Goal: Task Accomplishment & Management: Use online tool/utility

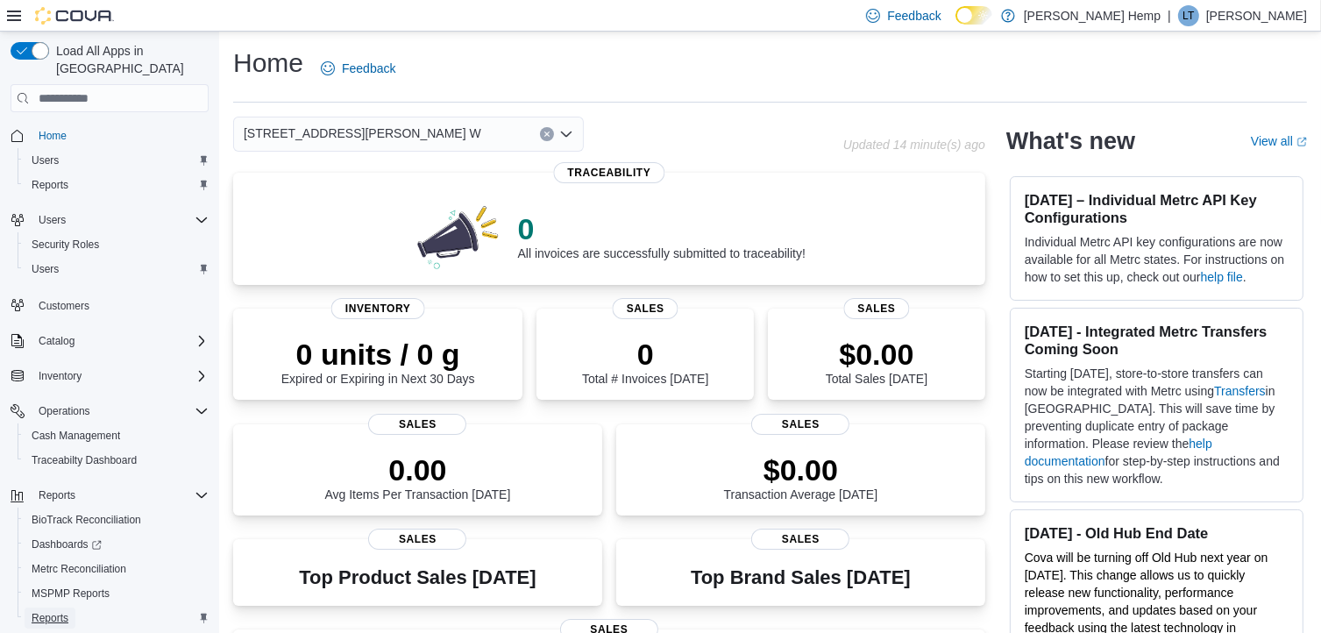
click at [58, 611] on span "Reports" at bounding box center [50, 618] width 37 height 14
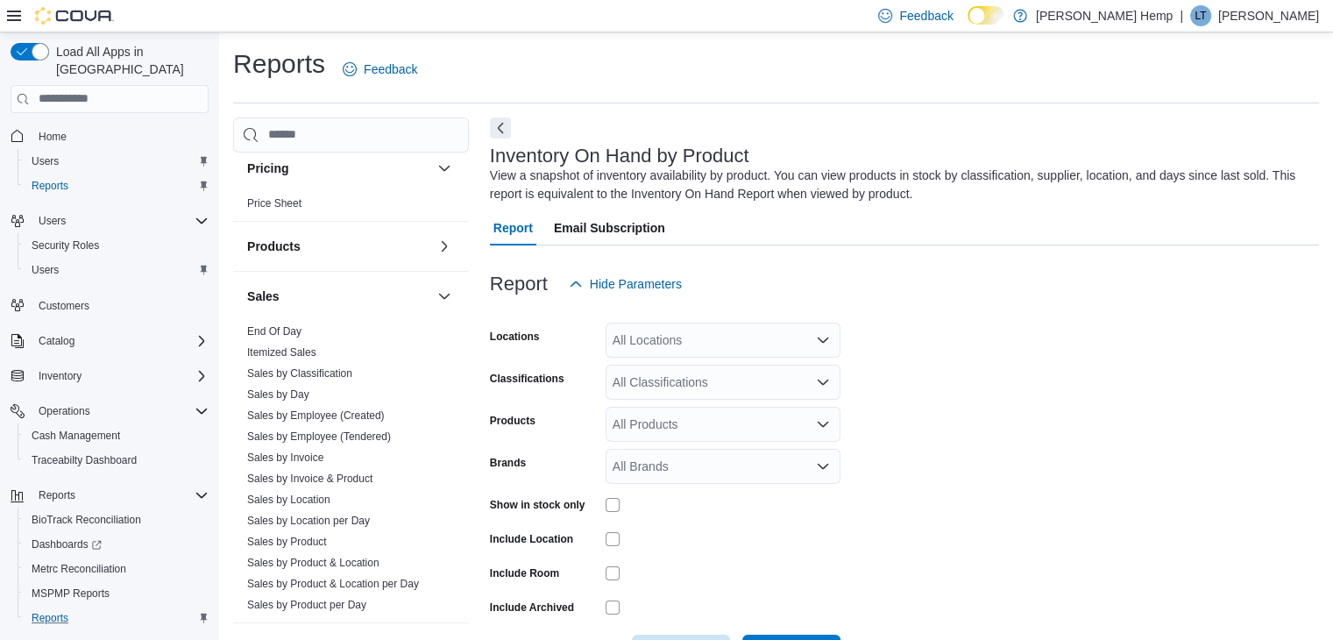
scroll to position [59, 0]
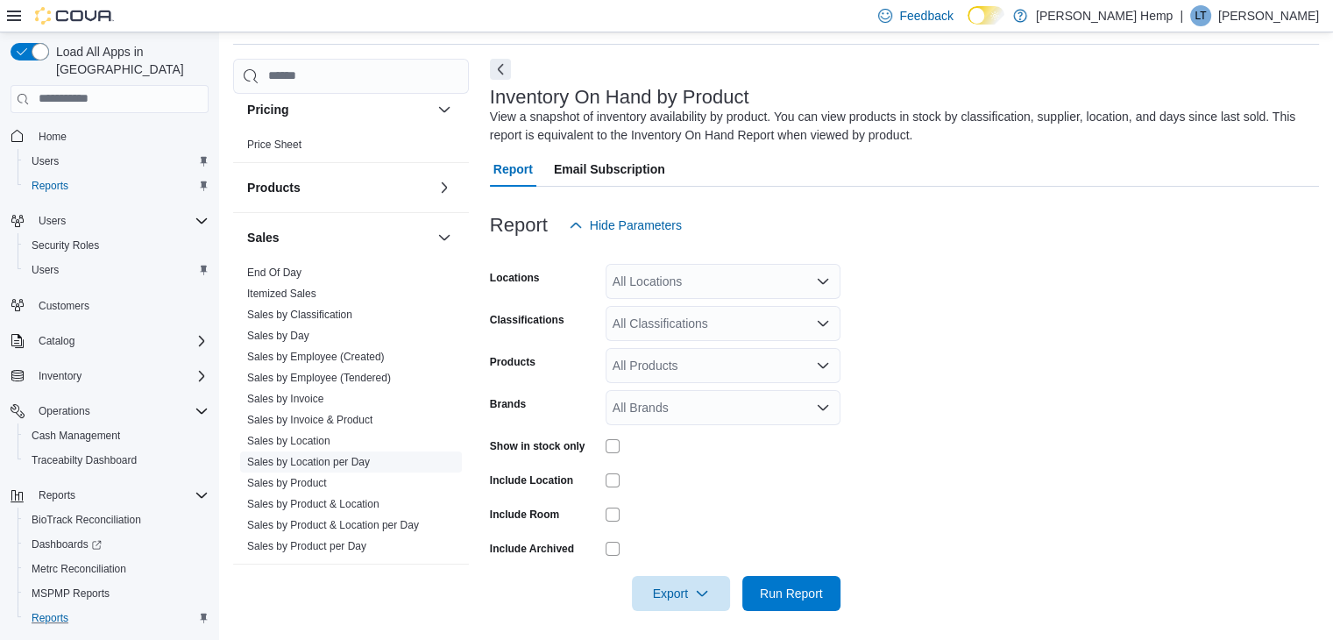
click at [320, 456] on link "Sales by Location per Day" at bounding box center [308, 462] width 123 height 12
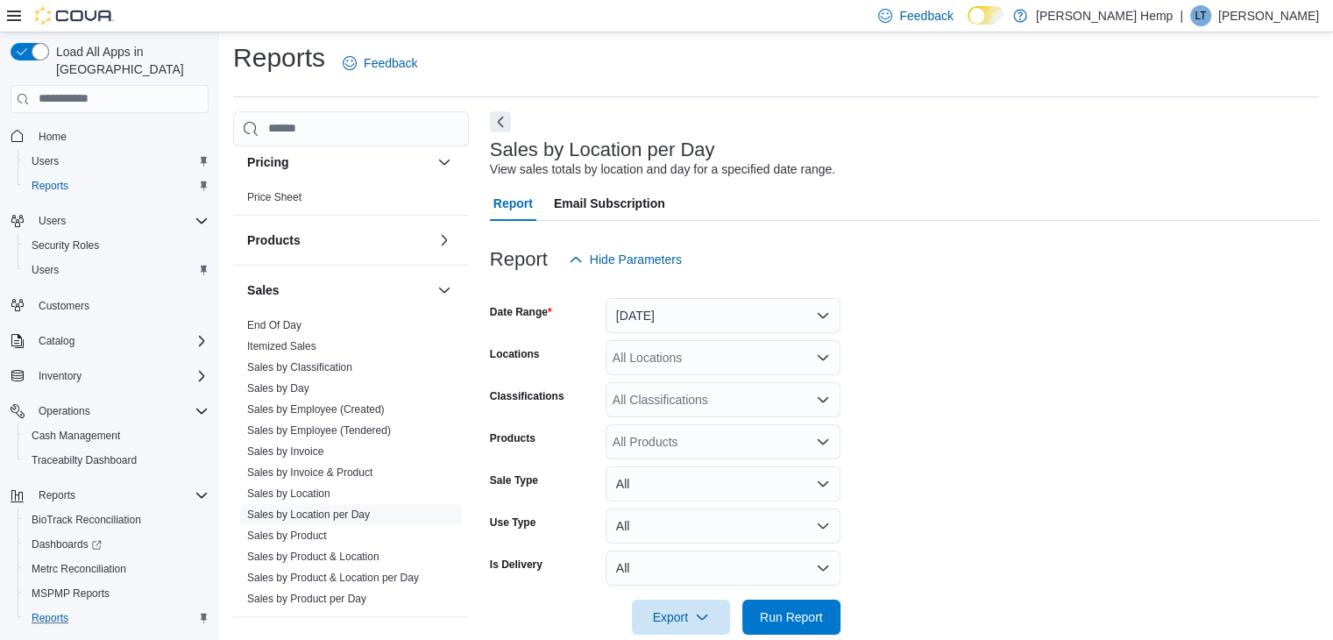
scroll to position [35, 0]
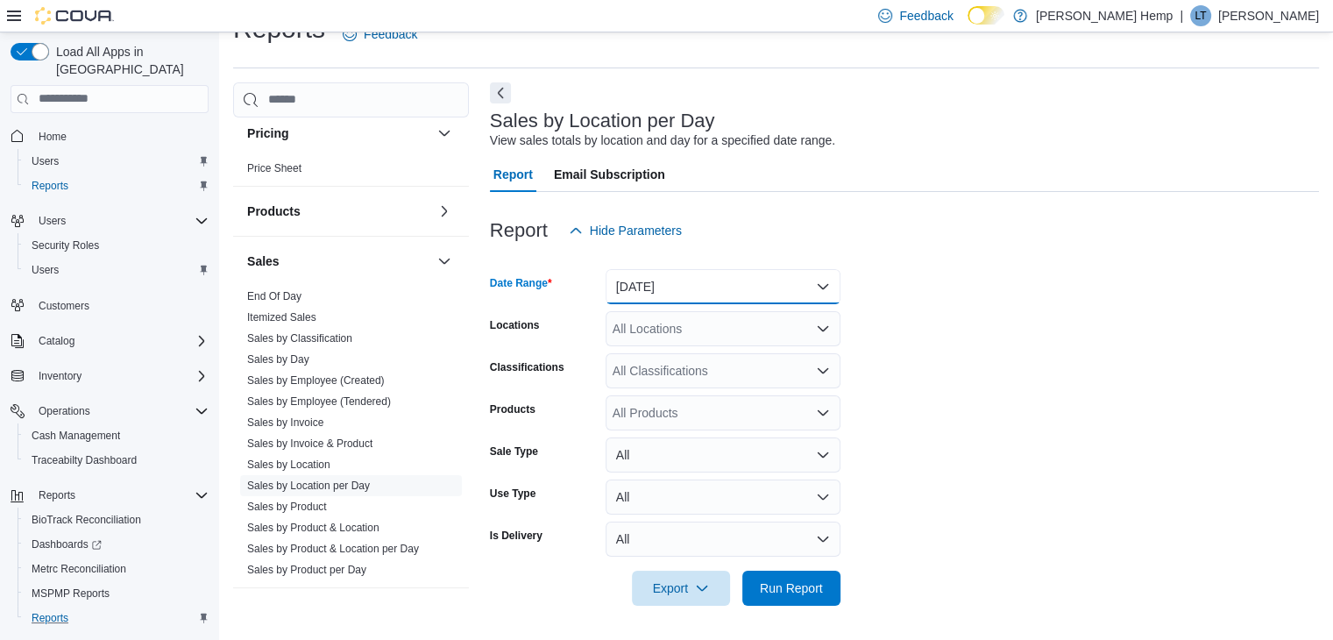
click at [705, 284] on button "[DATE]" at bounding box center [723, 286] width 235 height 35
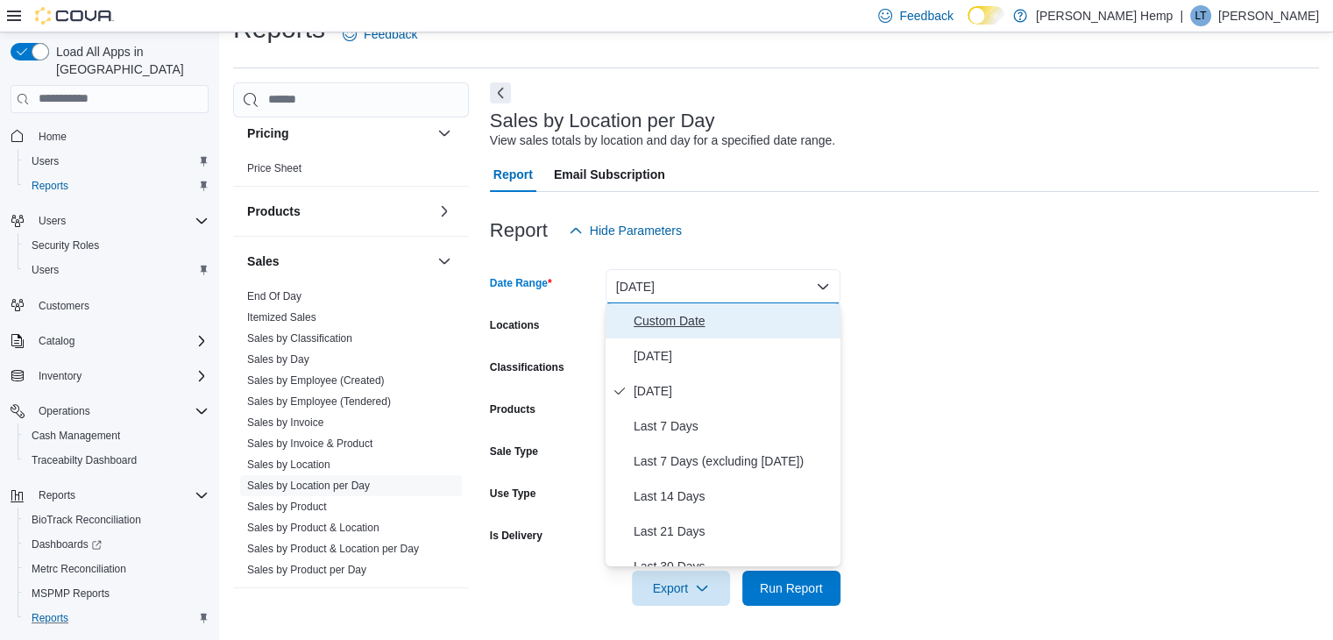
click at [665, 321] on span "Custom Date" at bounding box center [734, 320] width 200 height 21
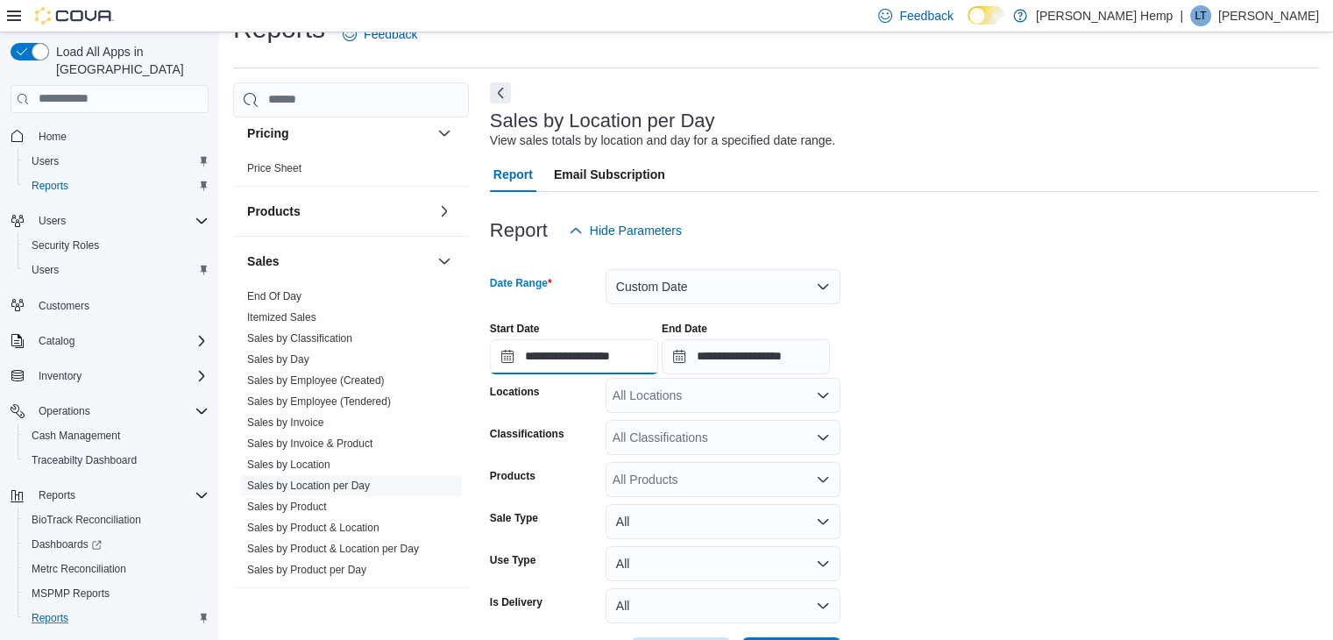
click at [580, 359] on input "**********" at bounding box center [574, 356] width 168 height 35
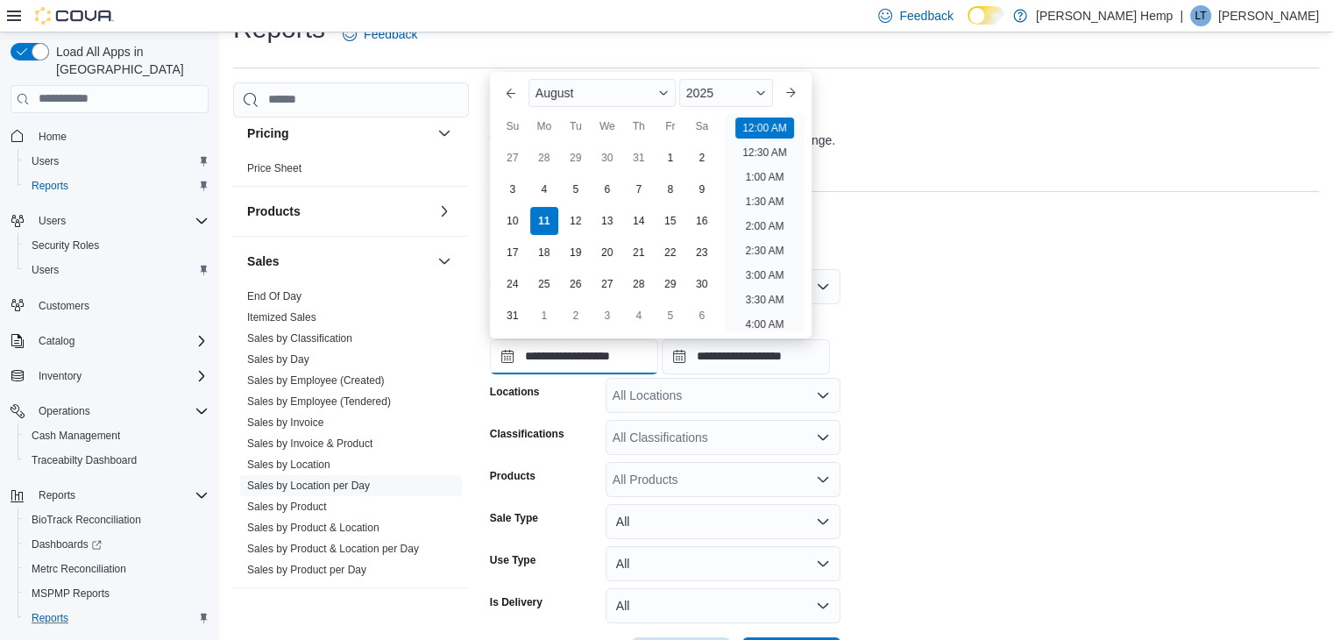
scroll to position [54, 0]
click at [536, 187] on div "4" at bounding box center [544, 189] width 31 height 31
type input "**********"
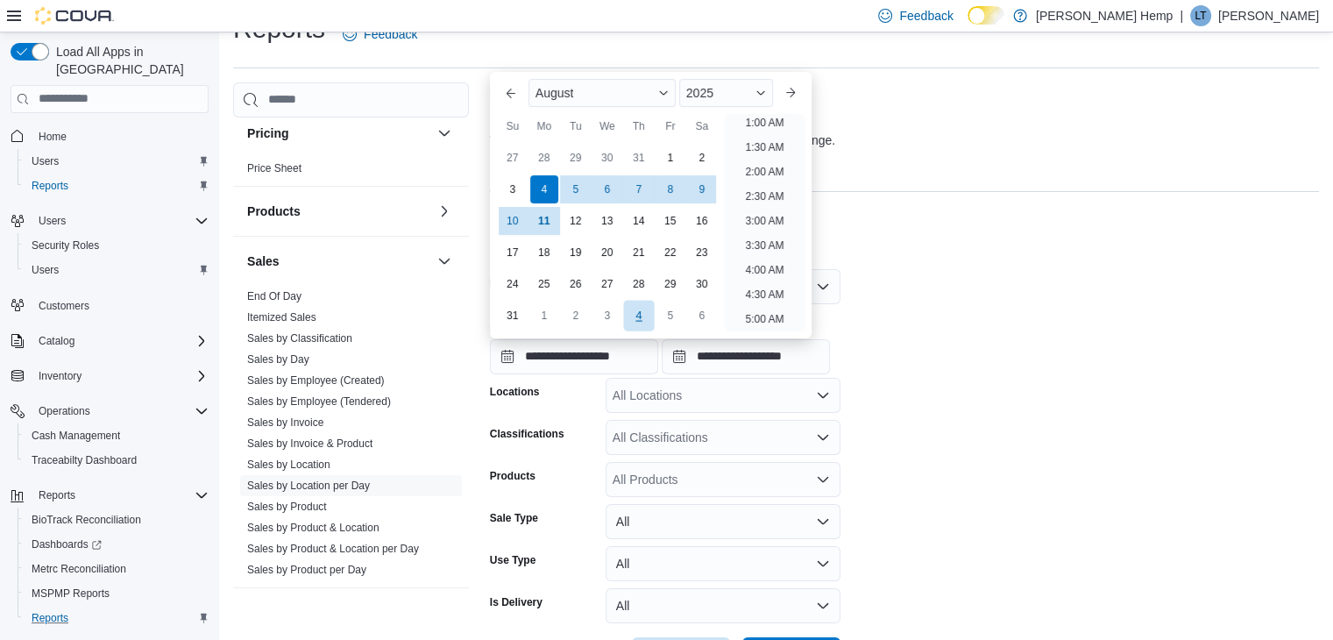
scroll to position [4, 0]
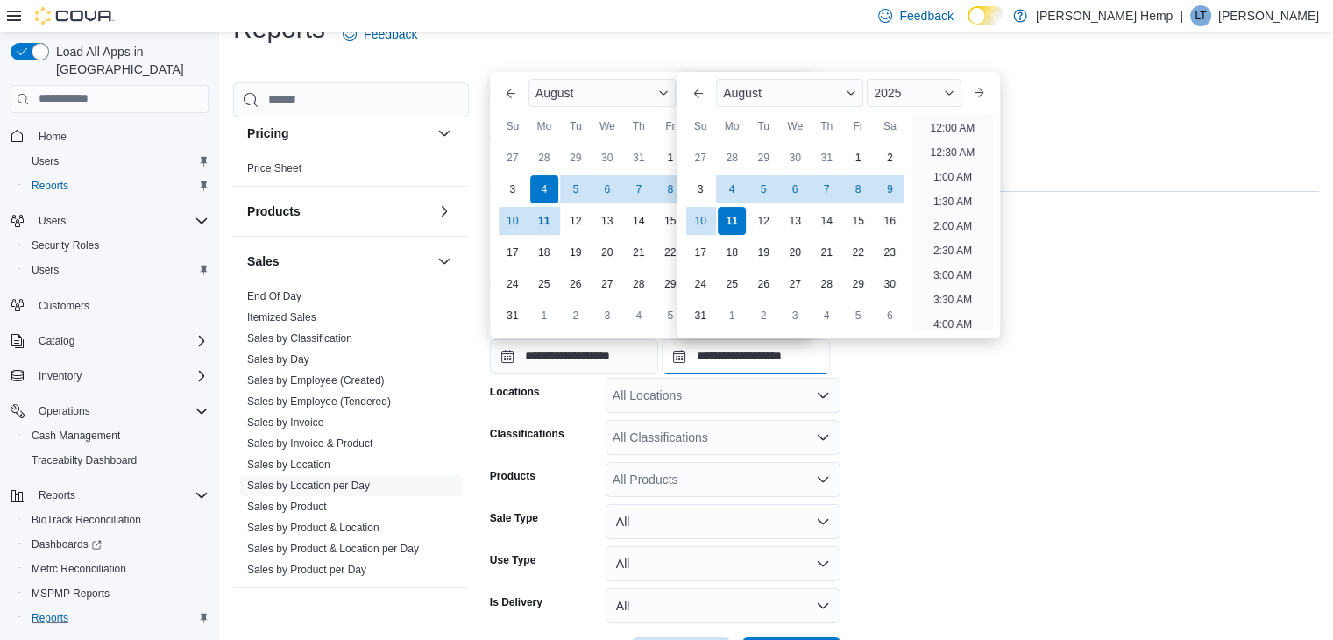
click at [719, 351] on input "**********" at bounding box center [746, 356] width 168 height 35
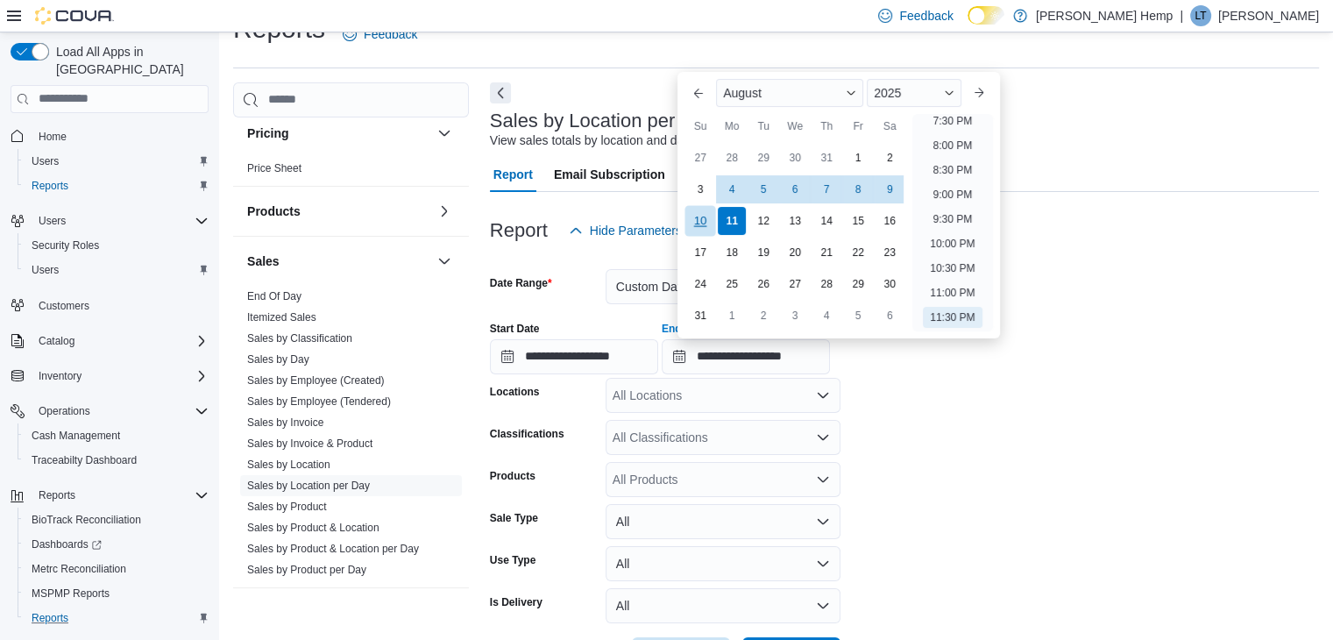
click at [707, 222] on div "10" at bounding box center [701, 221] width 31 height 31
type input "**********"
click at [905, 438] on form "**********" at bounding box center [904, 460] width 829 height 424
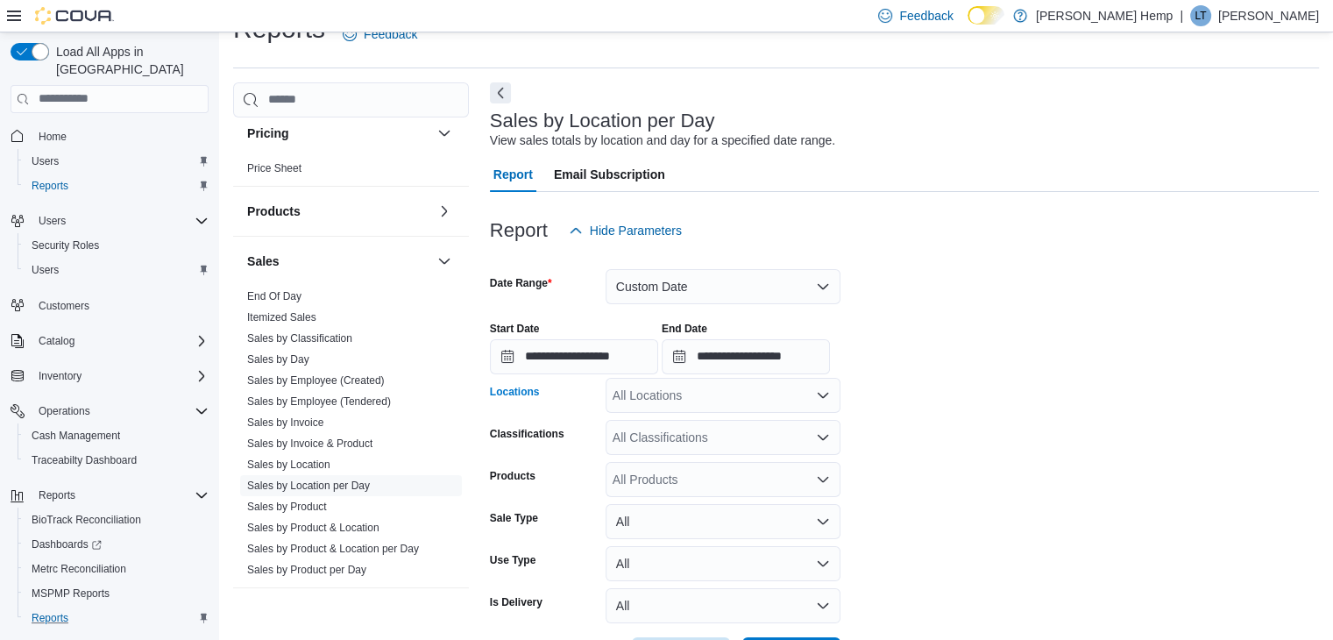
click at [783, 393] on div "All Locations" at bounding box center [723, 395] width 235 height 35
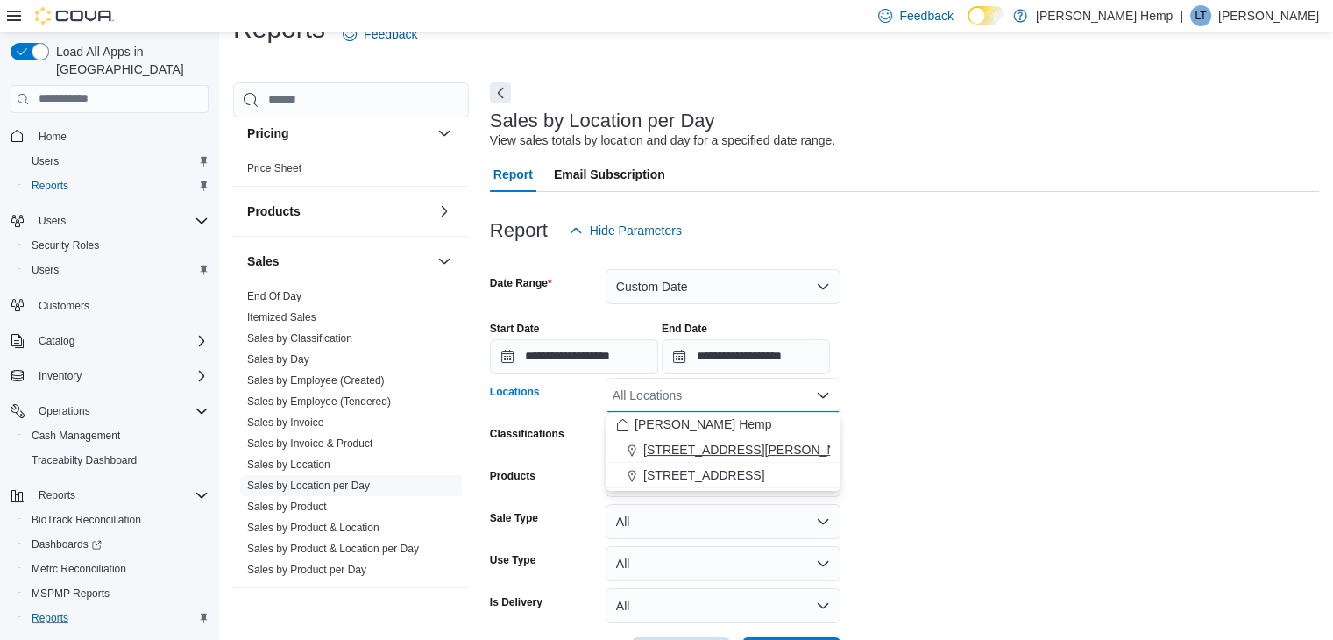
click at [715, 443] on span "[STREET_ADDRESS][PERSON_NAME] W" at bounding box center [763, 450] width 238 height 18
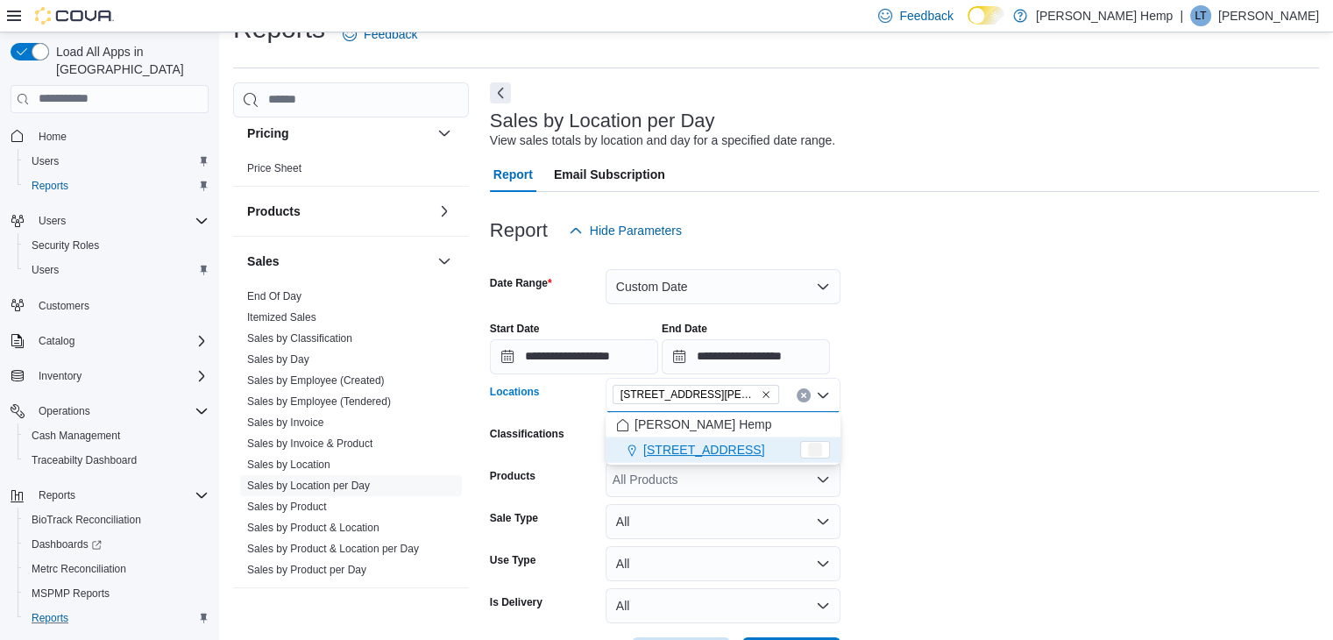
click at [924, 418] on form "**********" at bounding box center [904, 460] width 829 height 424
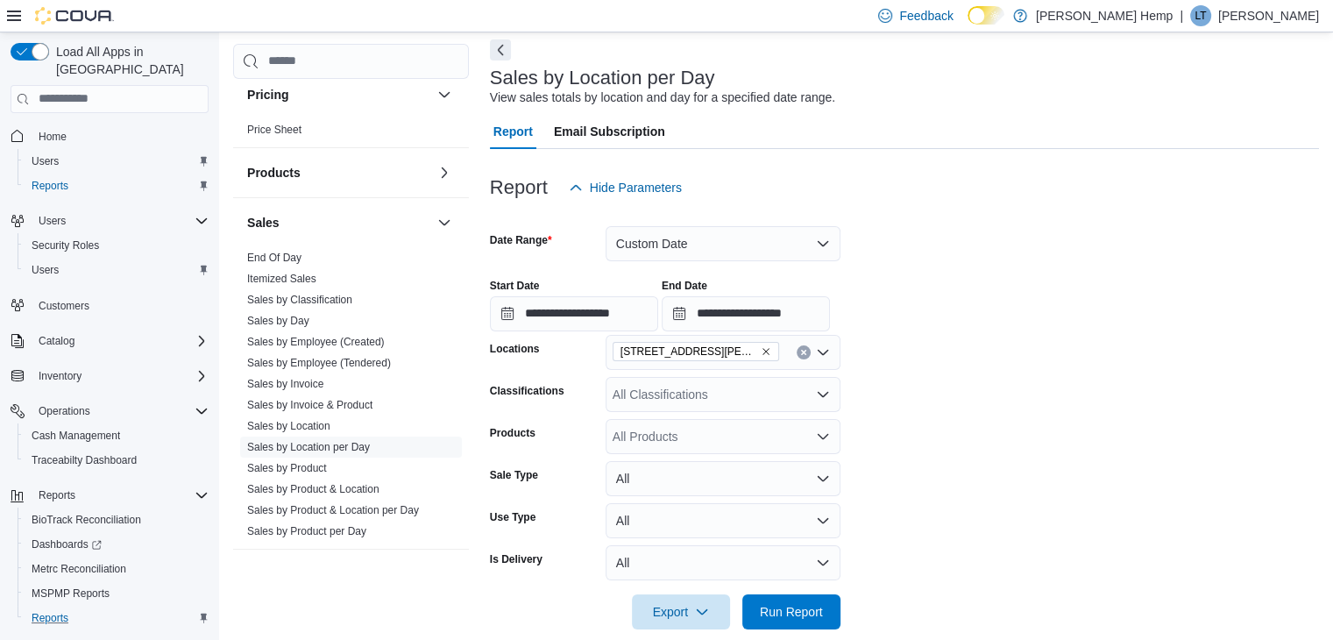
scroll to position [102, 0]
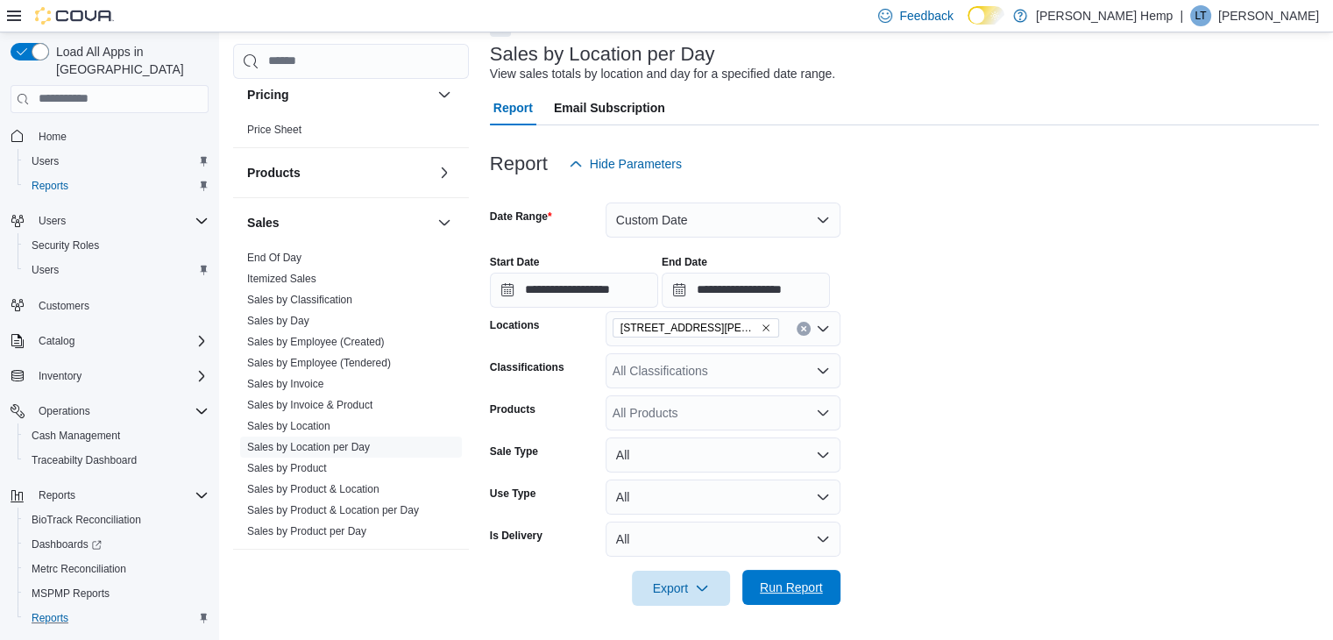
click at [807, 587] on span "Run Report" at bounding box center [791, 588] width 63 height 18
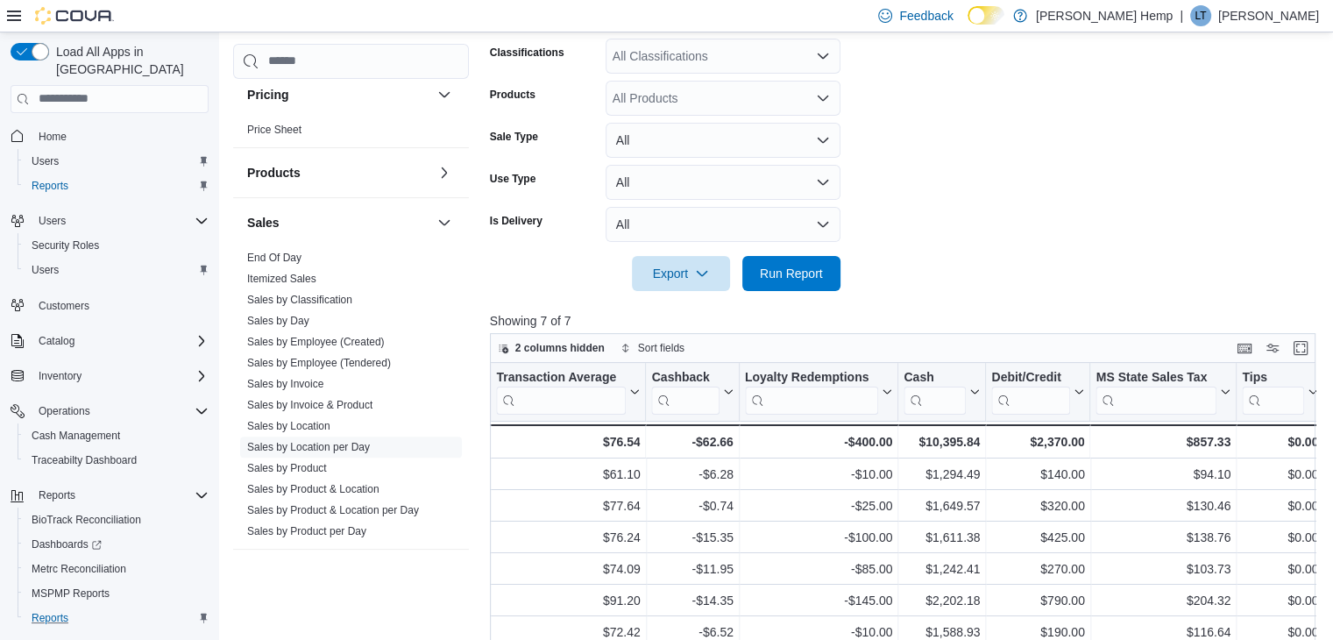
scroll to position [547, 0]
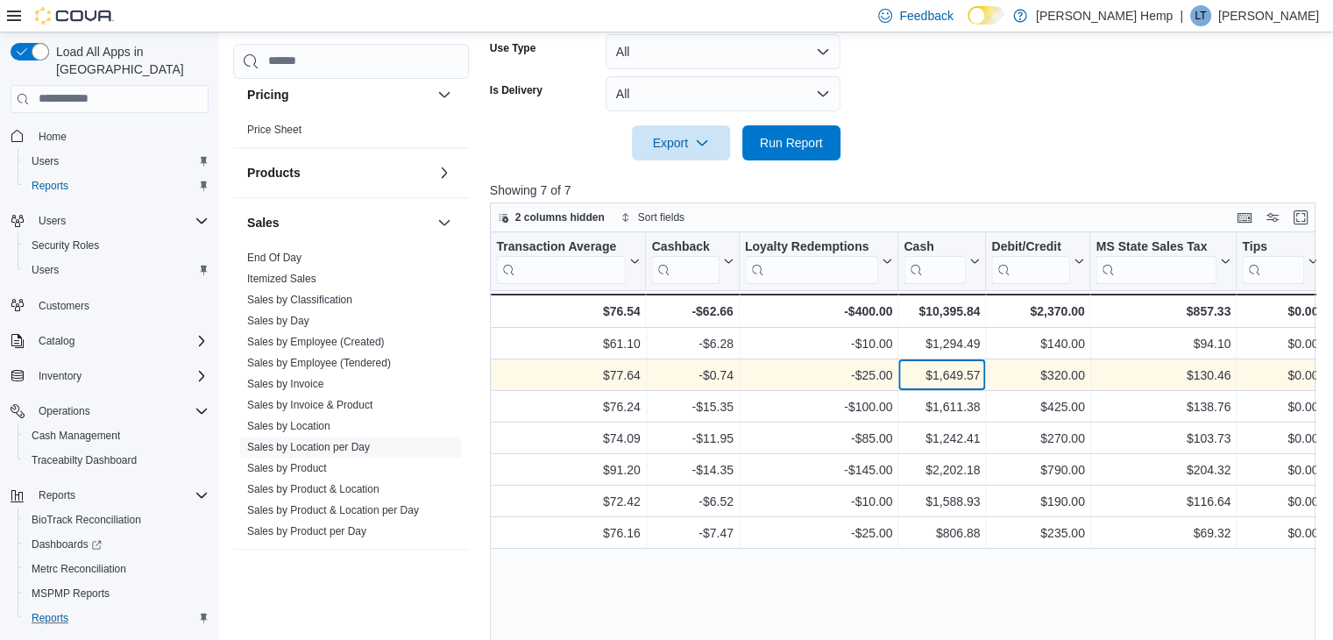
click at [917, 373] on div "$1,649.57" at bounding box center [942, 375] width 76 height 21
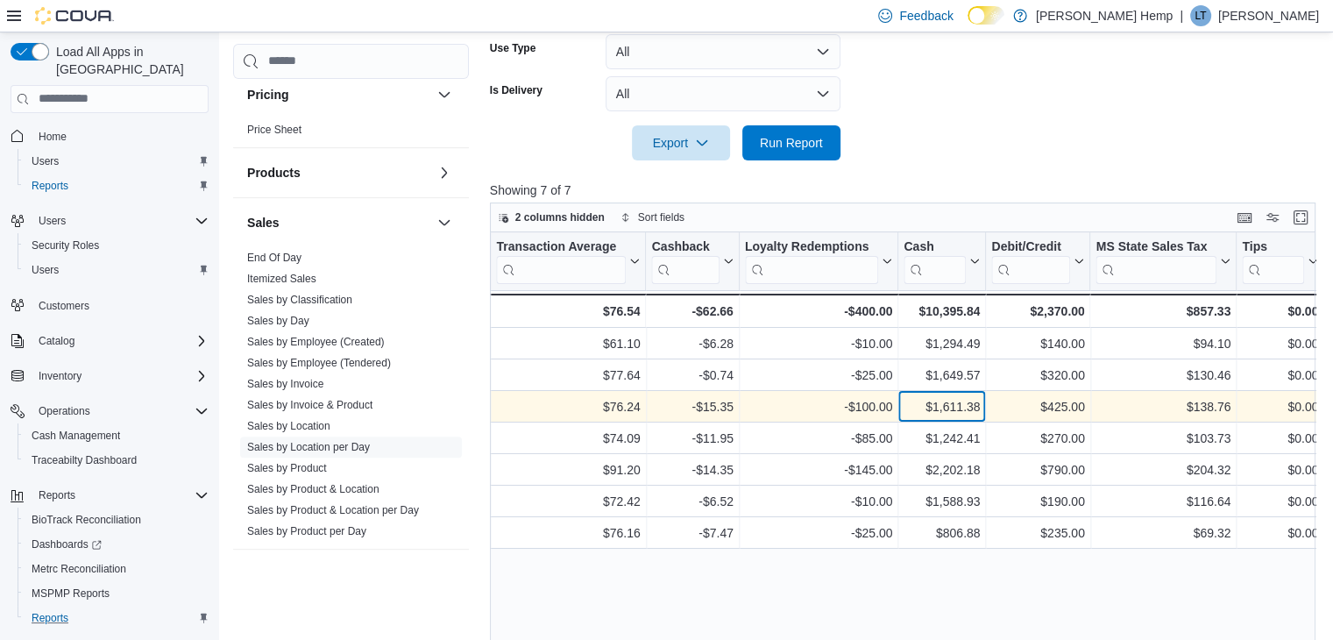
click at [928, 398] on div "$1,611.38" at bounding box center [942, 406] width 76 height 21
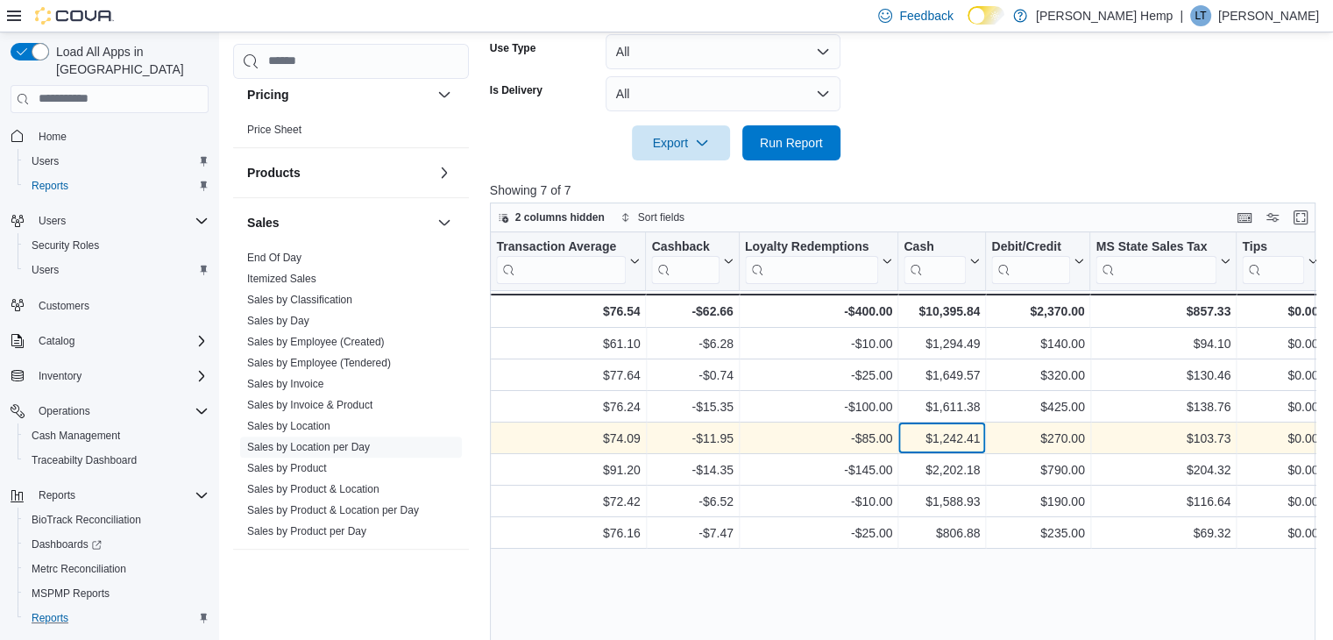
click at [955, 442] on div "$1,242.41" at bounding box center [942, 438] width 76 height 21
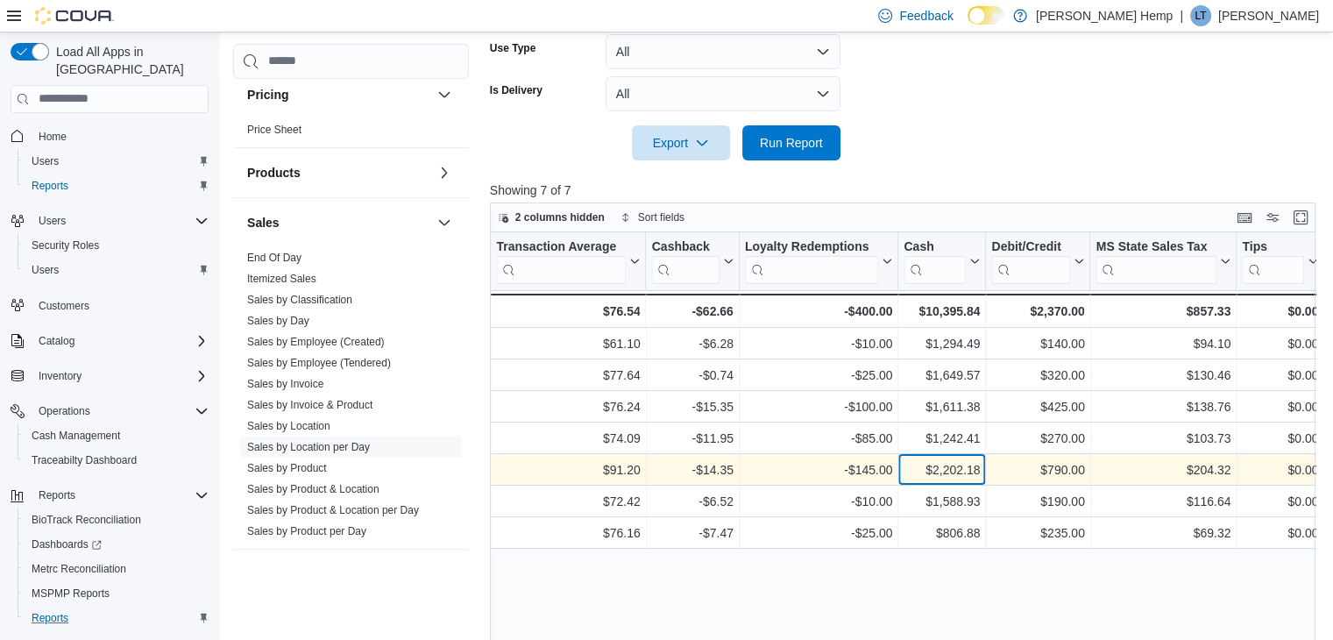
click at [957, 466] on div "$2,202.18" at bounding box center [942, 469] width 76 height 21
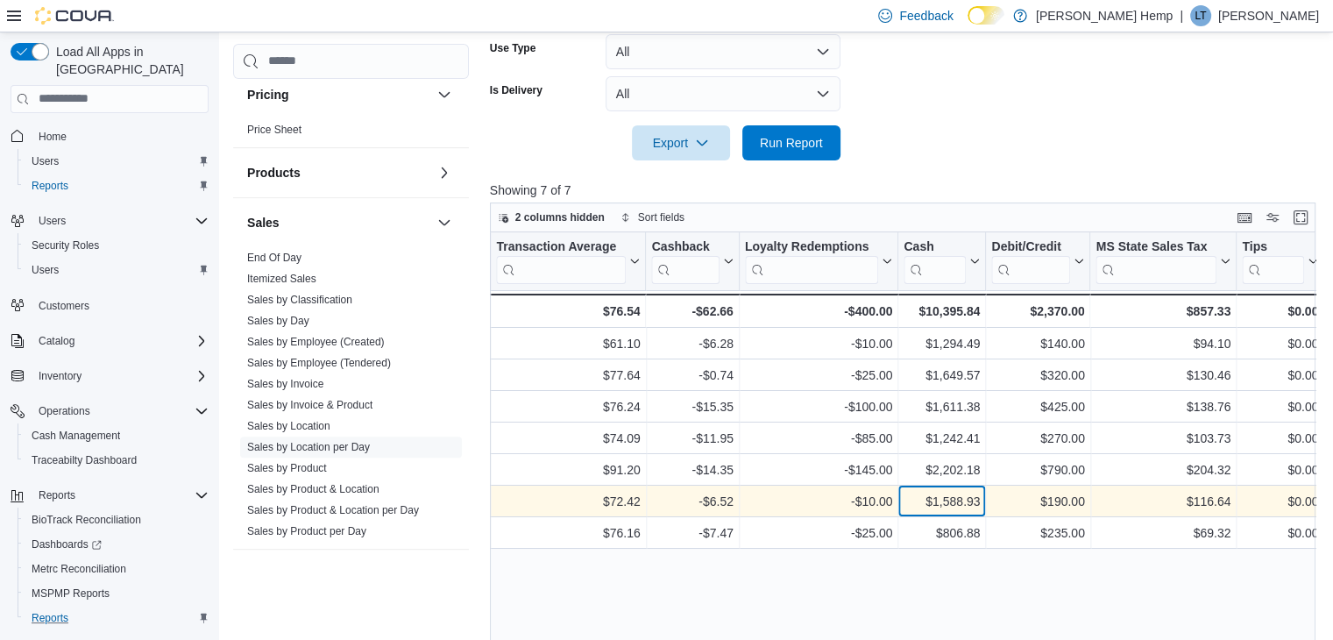
click at [978, 499] on div "$1,588.93" at bounding box center [942, 501] width 76 height 21
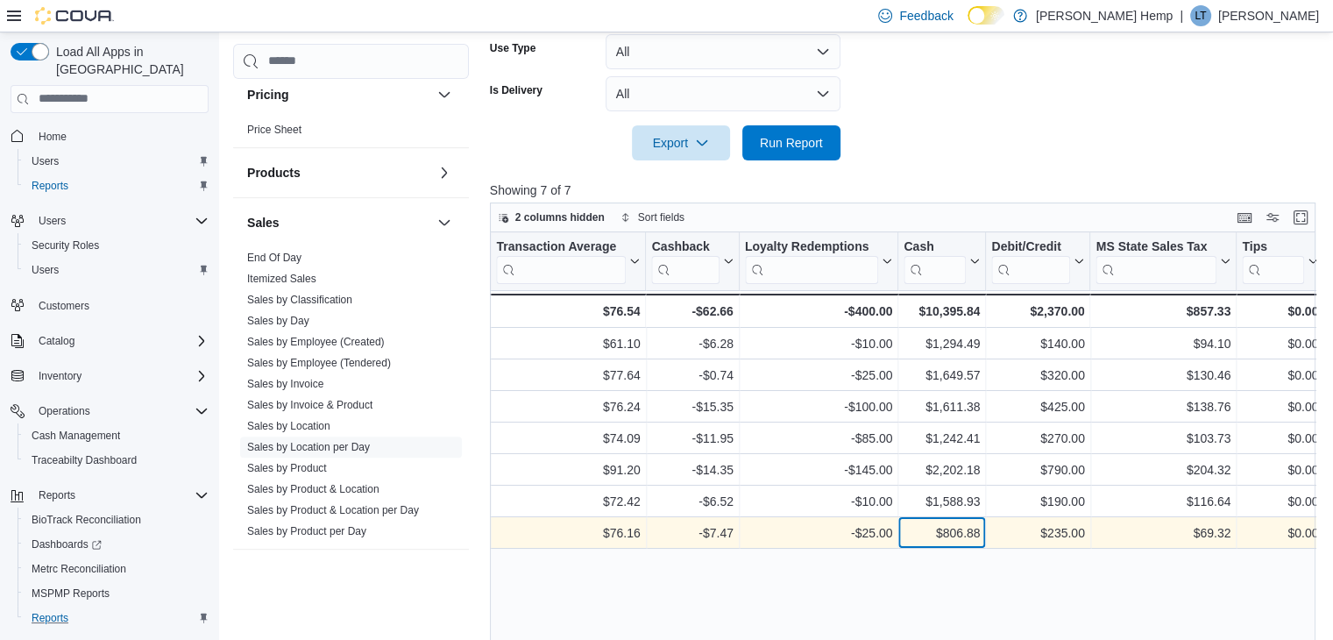
click at [979, 533] on div "$806.88" at bounding box center [942, 533] width 76 height 21
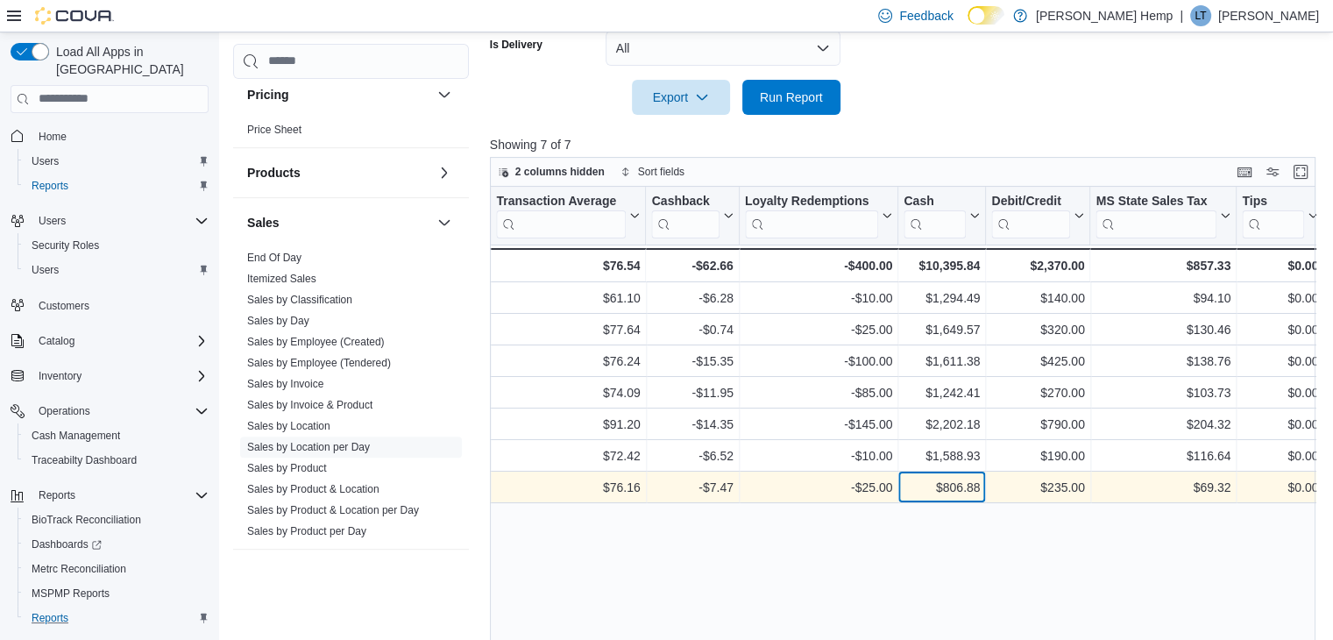
scroll to position [635, 0]
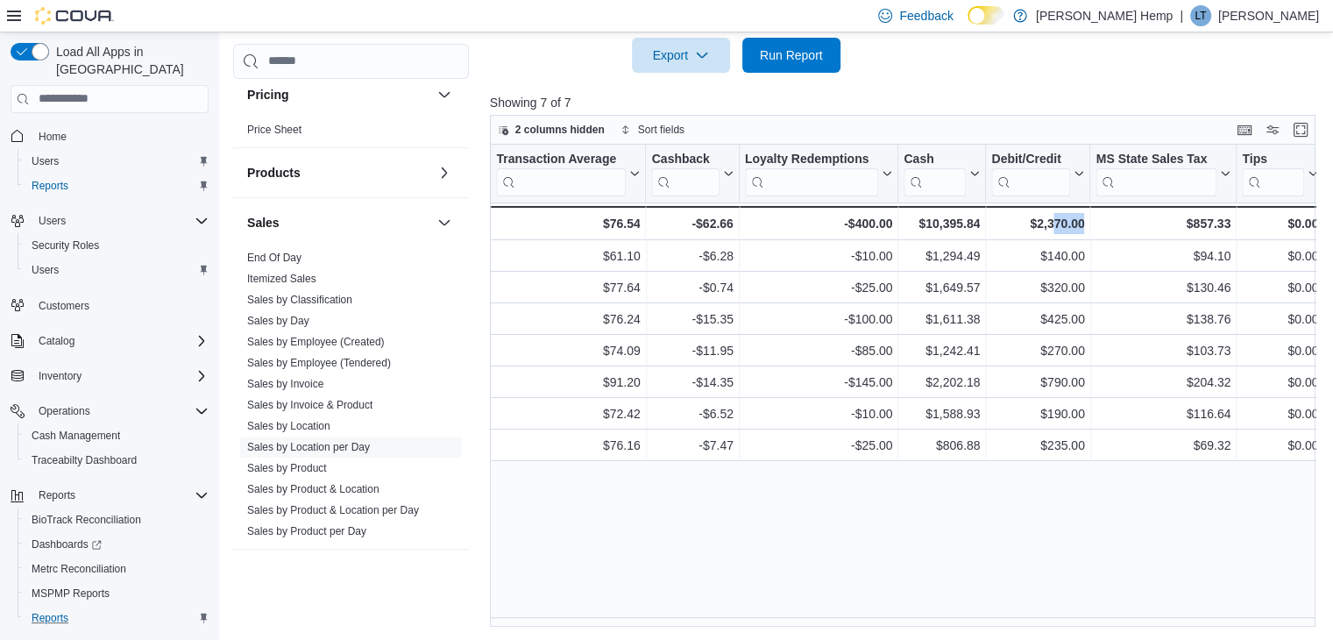
drag, startPoint x: 1087, startPoint y: 615, endPoint x: 1043, endPoint y: 623, distance: 44.5
click at [1045, 622] on div "Location Click to view column header actions Date Click to view column header a…" at bounding box center [907, 386] width 835 height 482
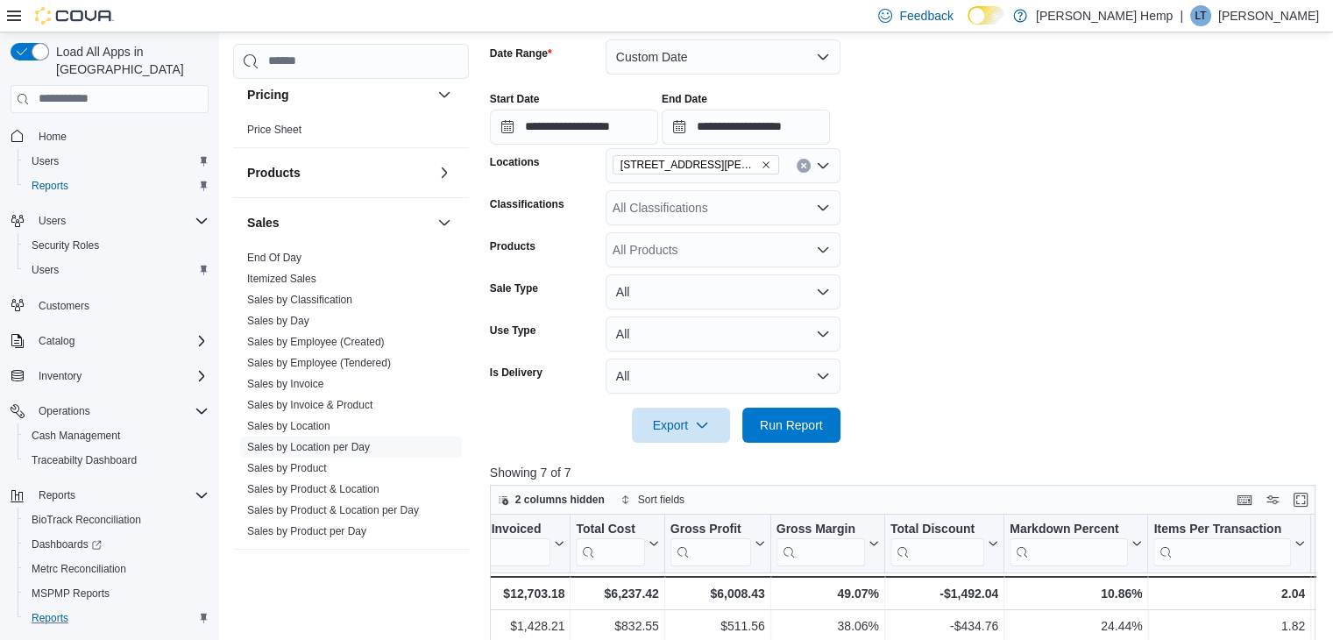
scroll to position [196, 0]
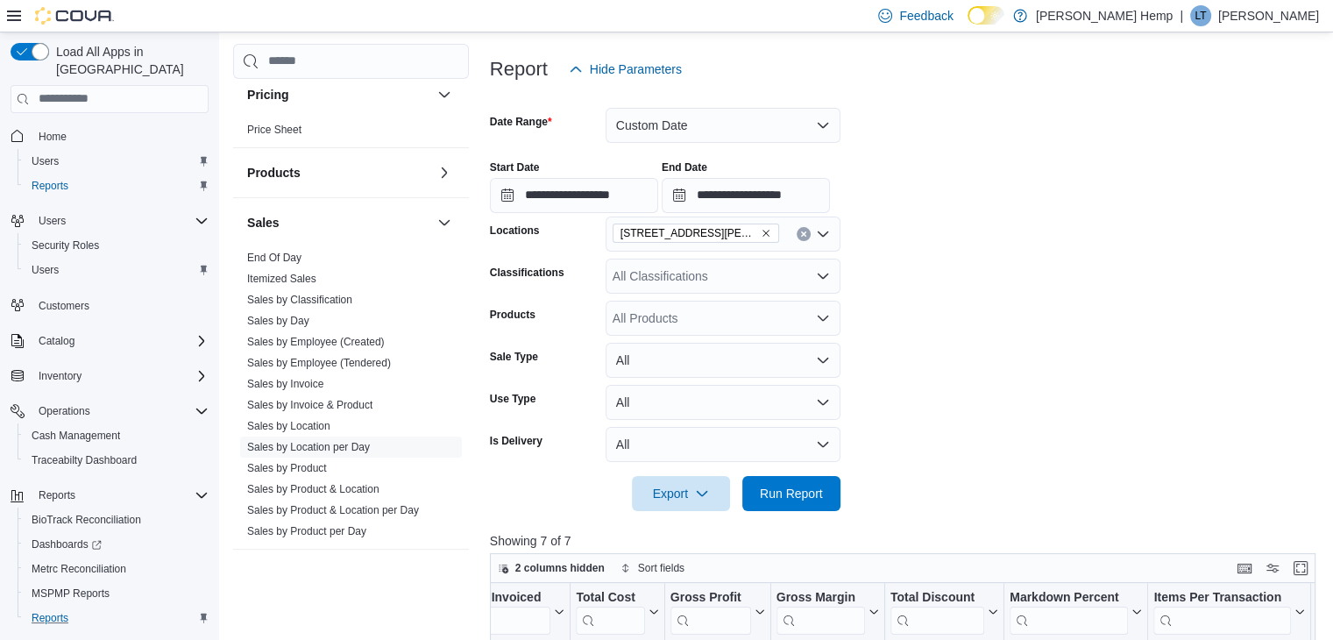
click at [801, 231] on icon "Clear input" at bounding box center [803, 233] width 4 height 4
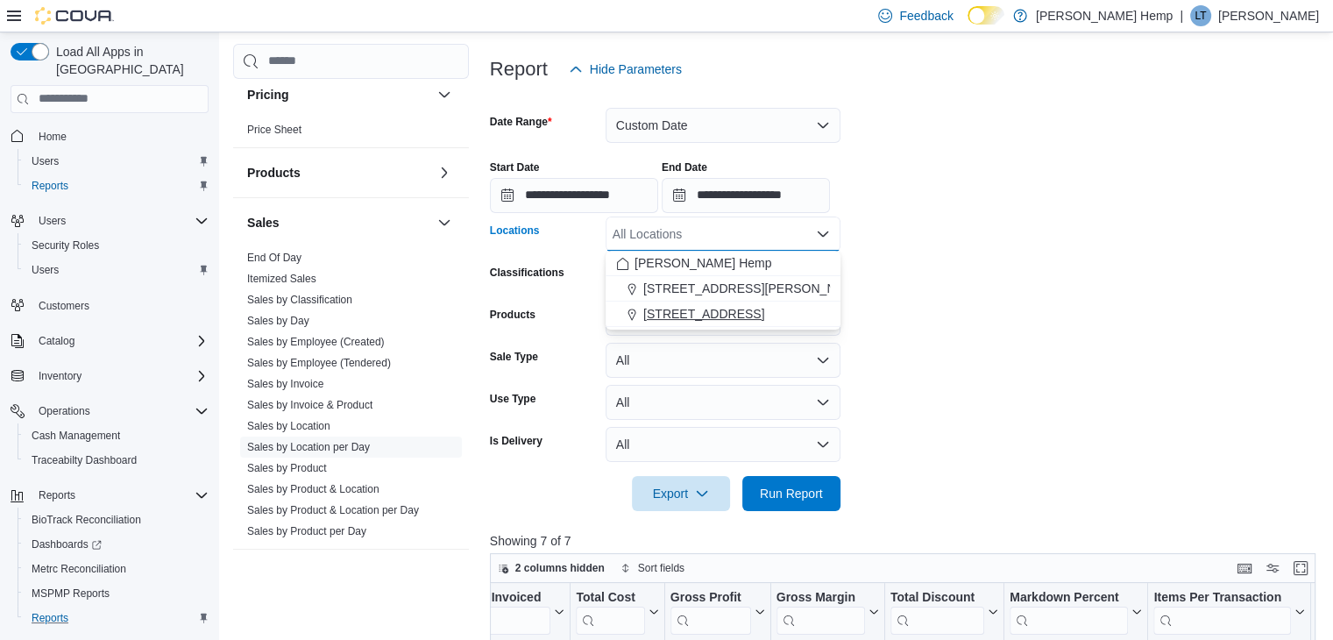
click at [700, 317] on span "[STREET_ADDRESS]" at bounding box center [704, 314] width 121 height 18
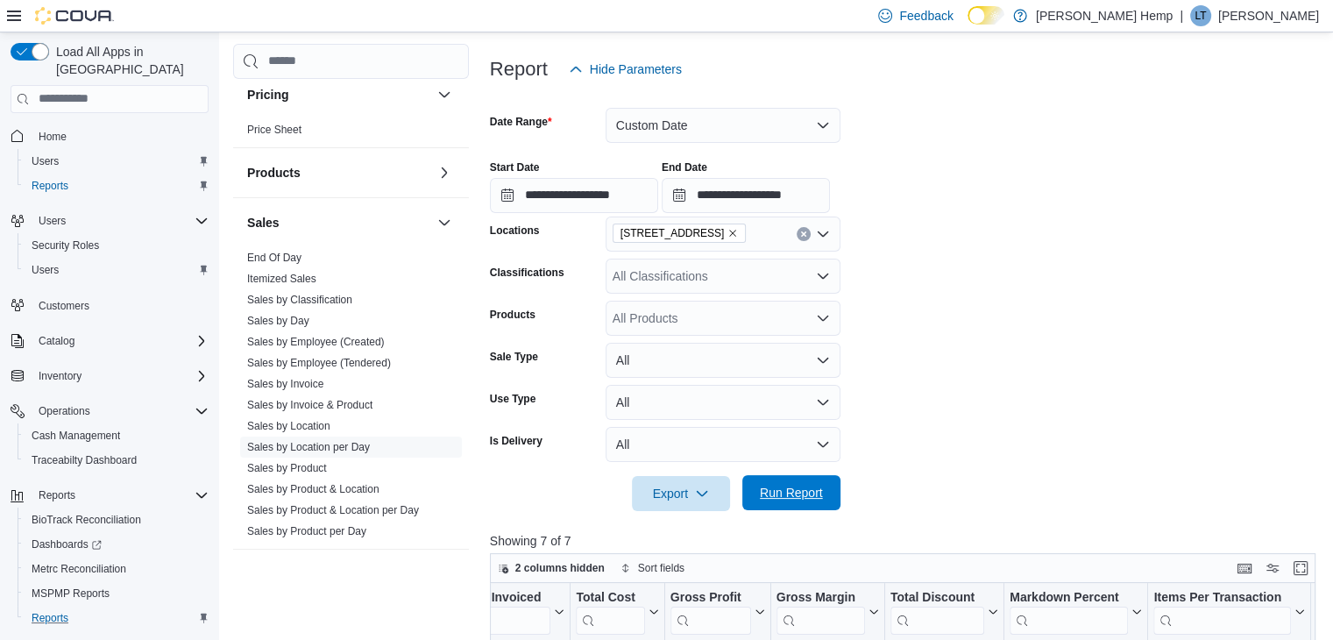
click at [768, 486] on span "Run Report" at bounding box center [791, 493] width 63 height 18
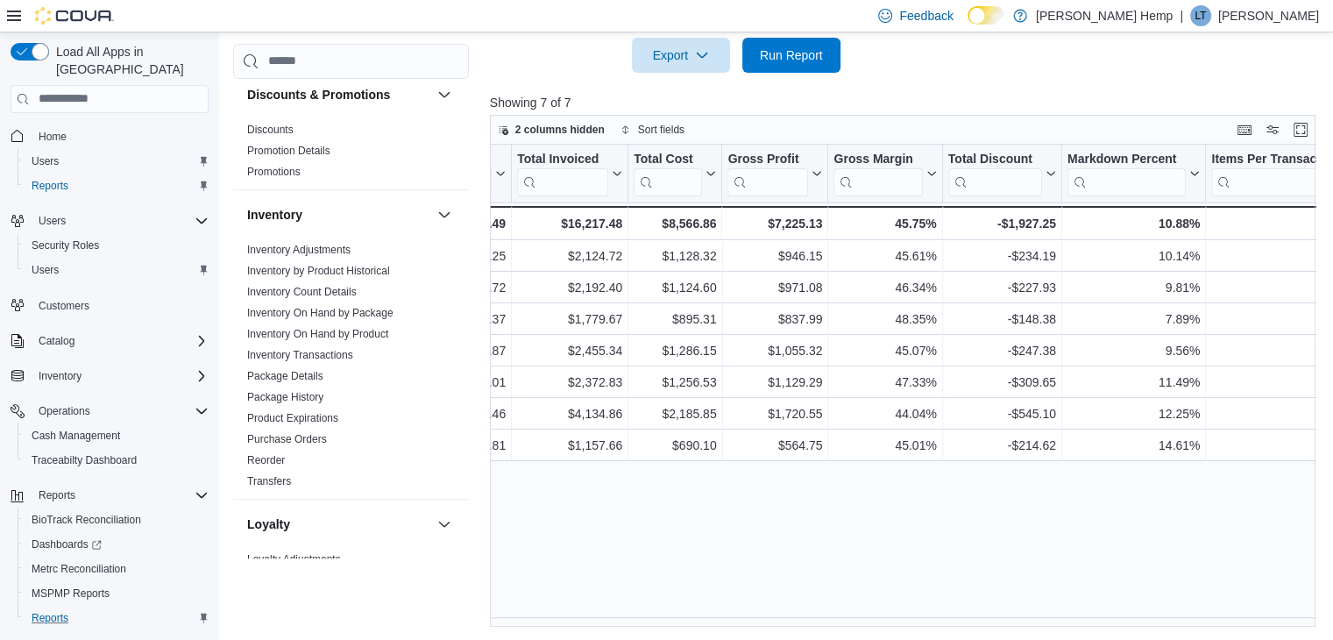
scroll to position [263, 0]
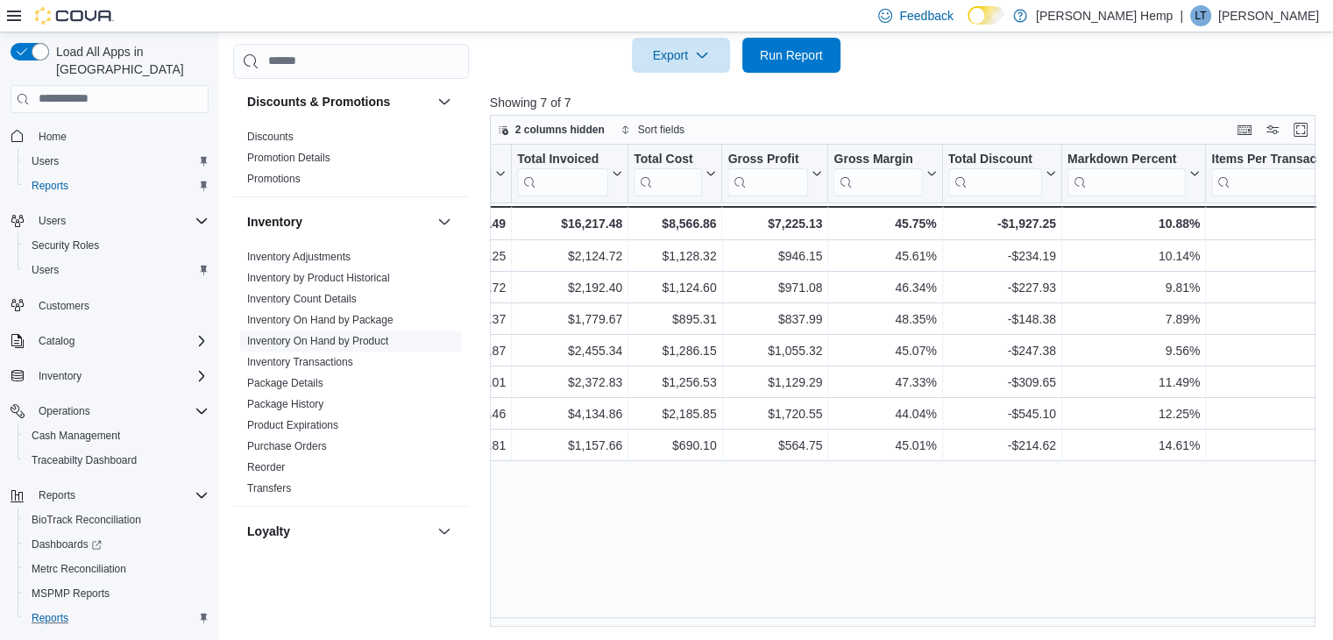
click at [326, 342] on link "Inventory On Hand by Product" at bounding box center [317, 341] width 141 height 12
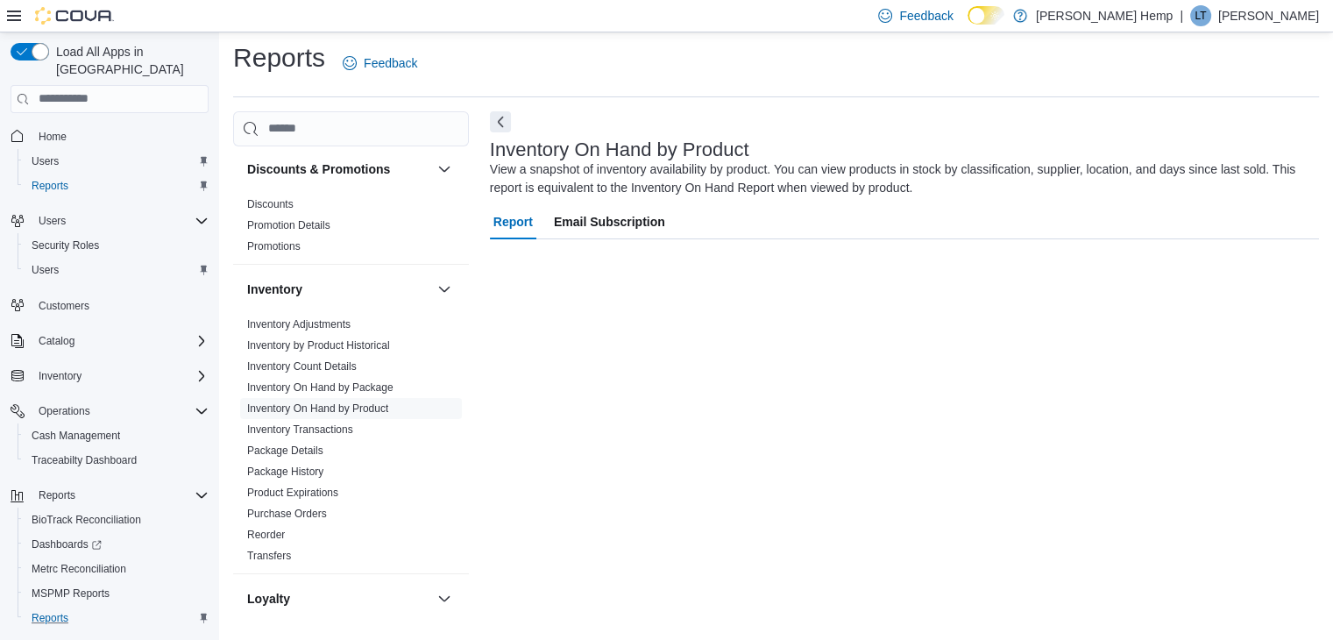
scroll to position [59, 0]
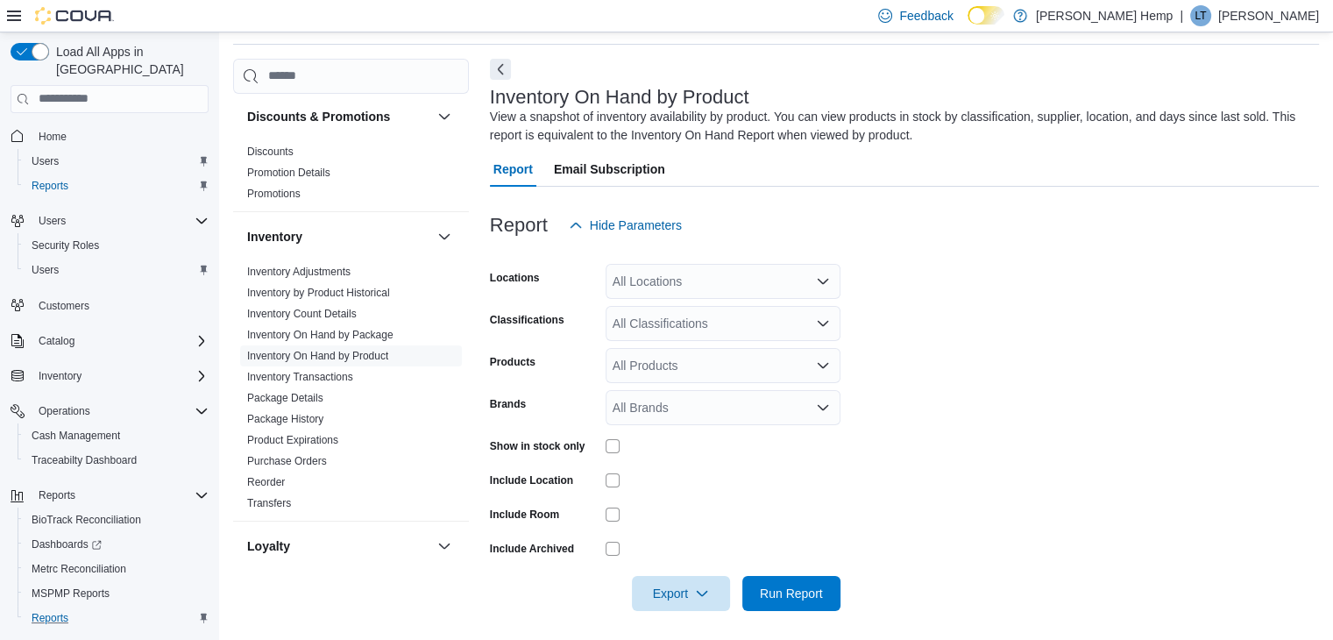
click at [678, 261] on div at bounding box center [904, 253] width 829 height 21
click at [684, 289] on div "All Locations" at bounding box center [723, 281] width 235 height 35
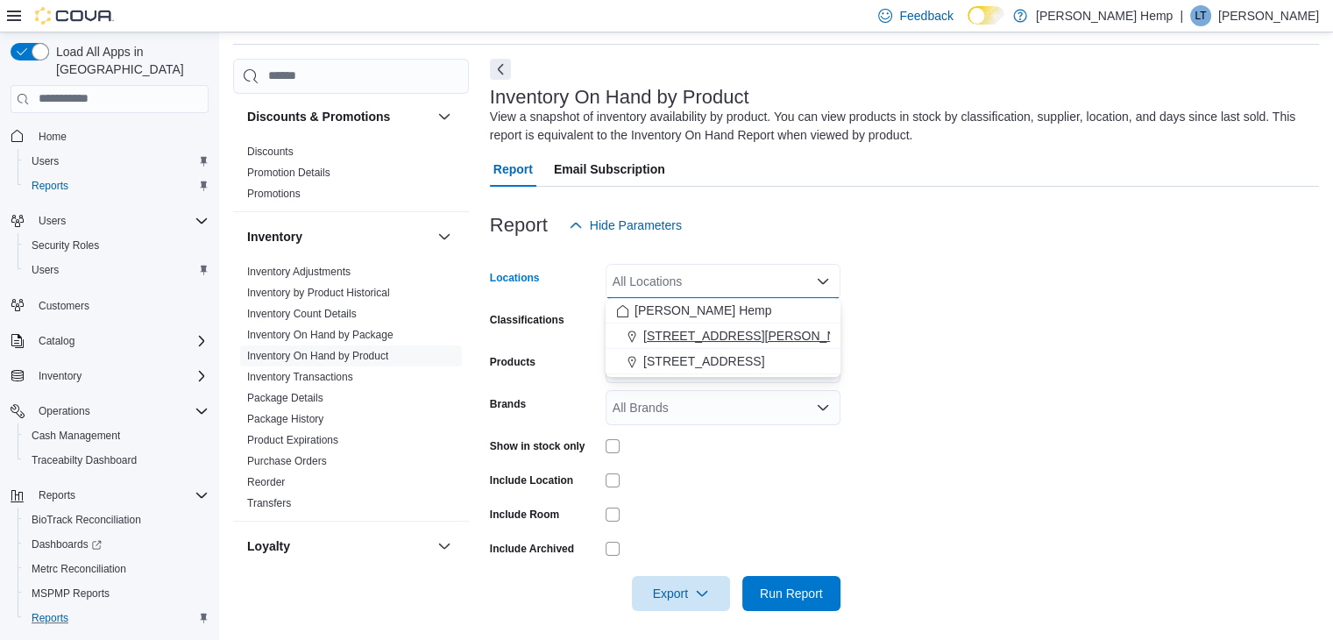
click at [689, 331] on span "[STREET_ADDRESS][PERSON_NAME] W" at bounding box center [763, 336] width 238 height 18
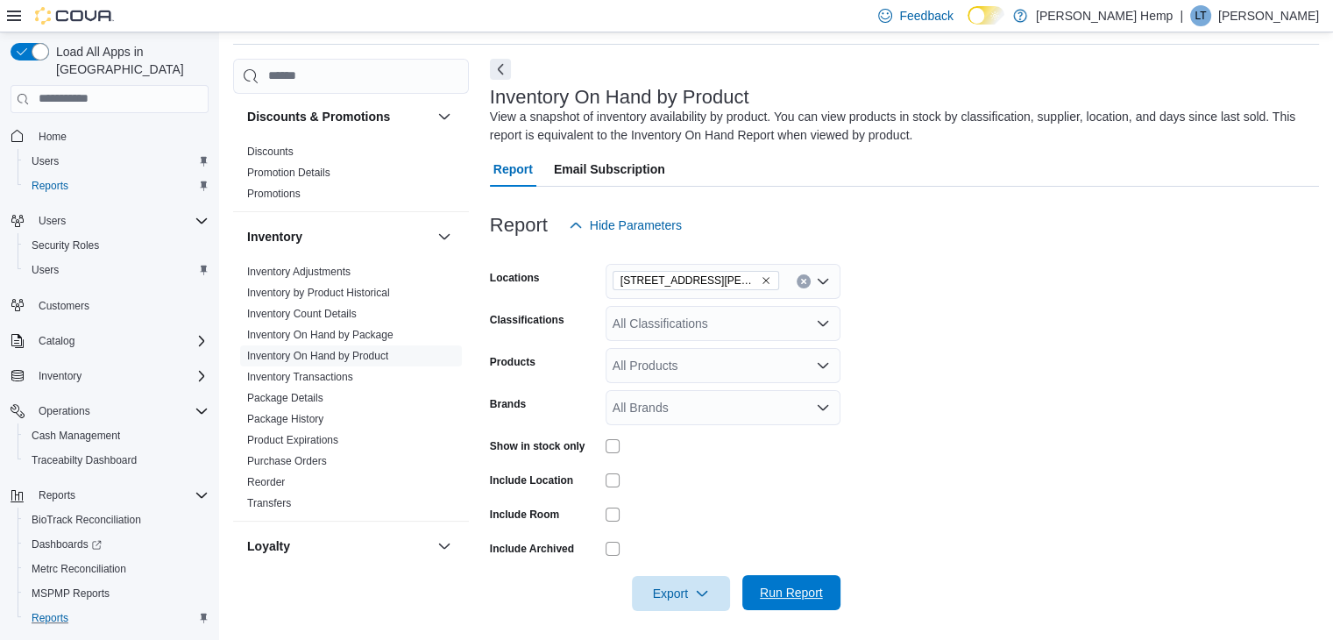
click at [818, 603] on span "Run Report" at bounding box center [791, 592] width 77 height 35
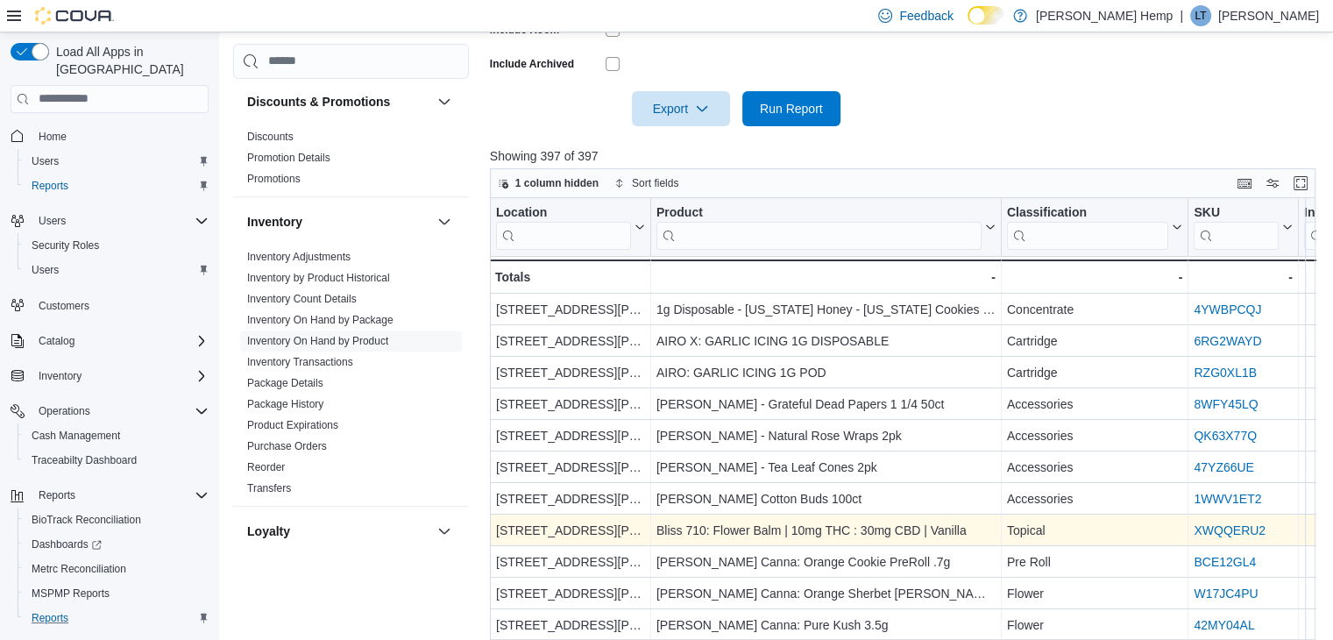
scroll to position [597, 0]
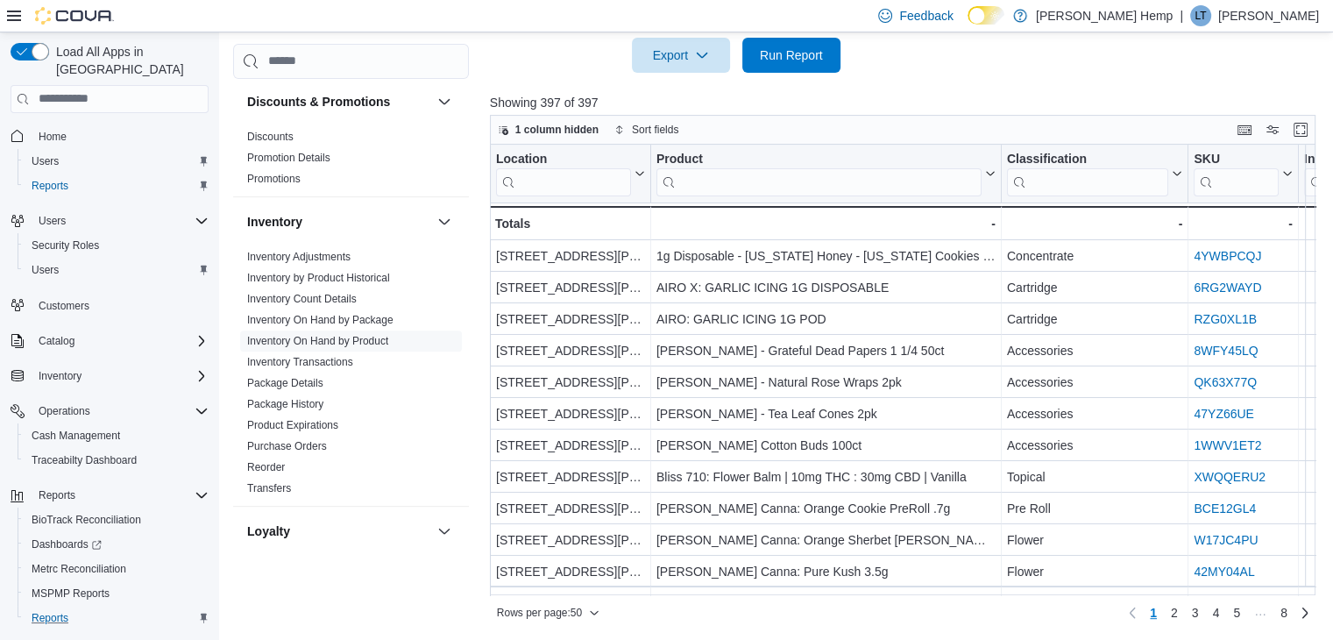
click at [652, 595] on div "Rows per page : 50 Page 1 of 8 1 2 3 4 5 … 8" at bounding box center [903, 611] width 826 height 32
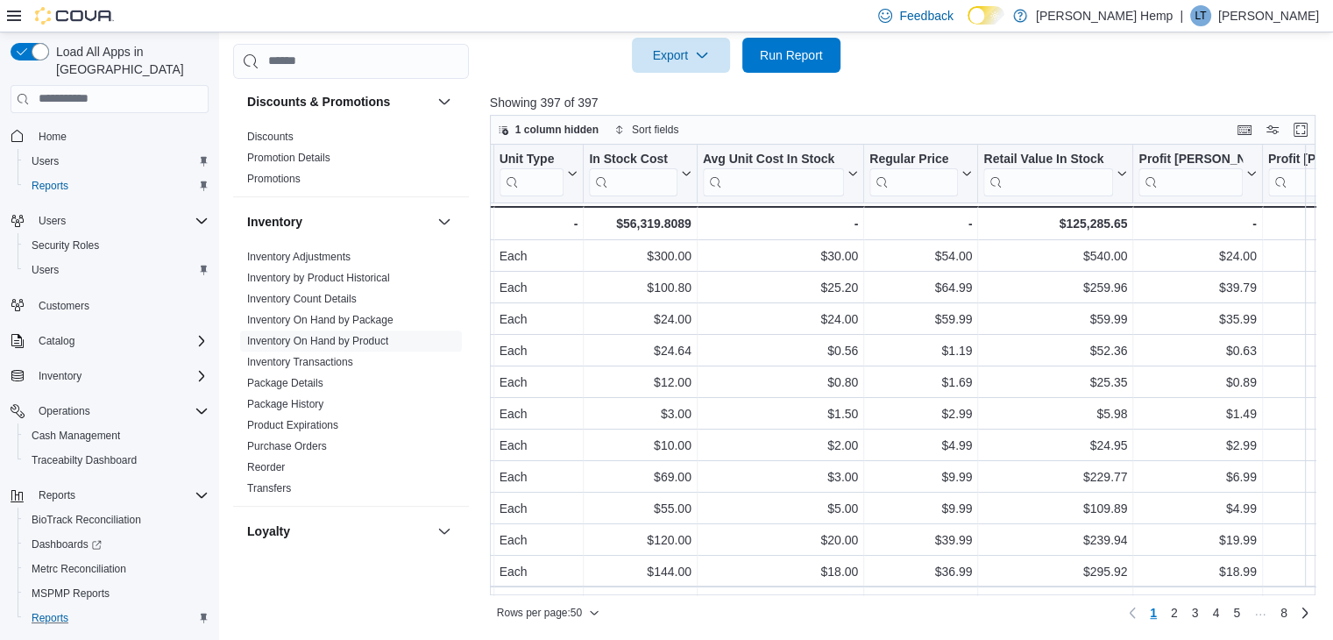
scroll to position [0, 1312]
